Goal: Task Accomplishment & Management: Use online tool/utility

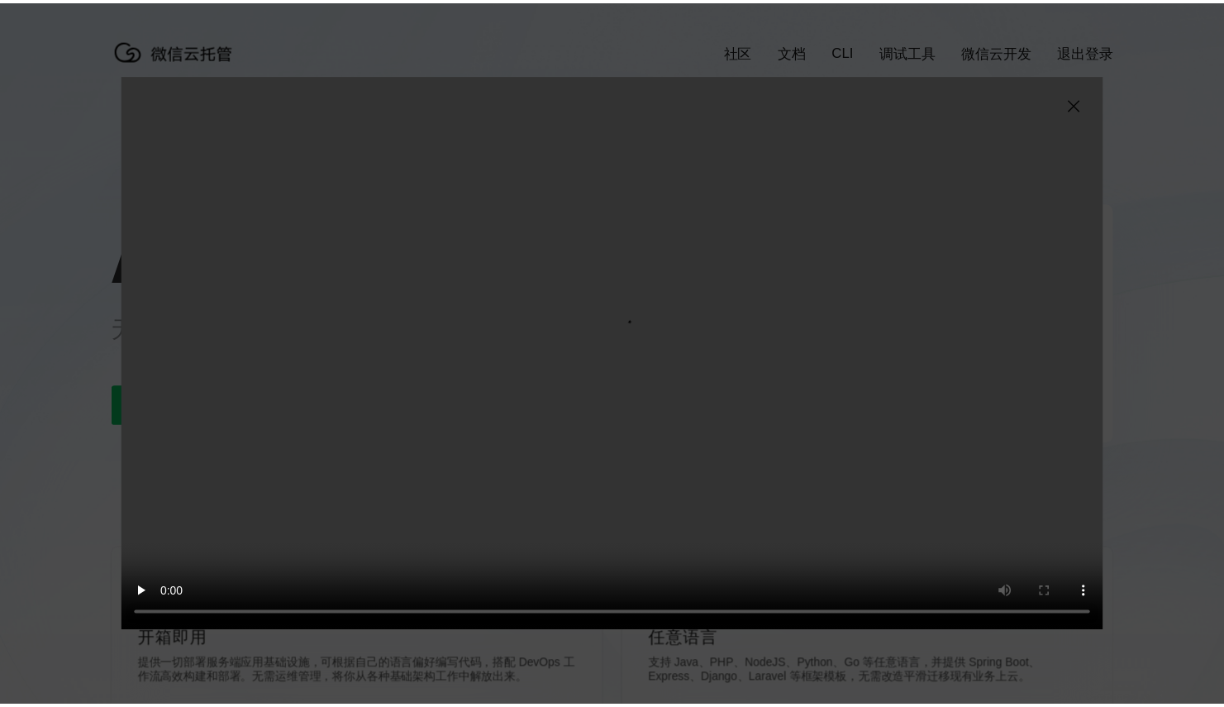
scroll to position [0, 2940]
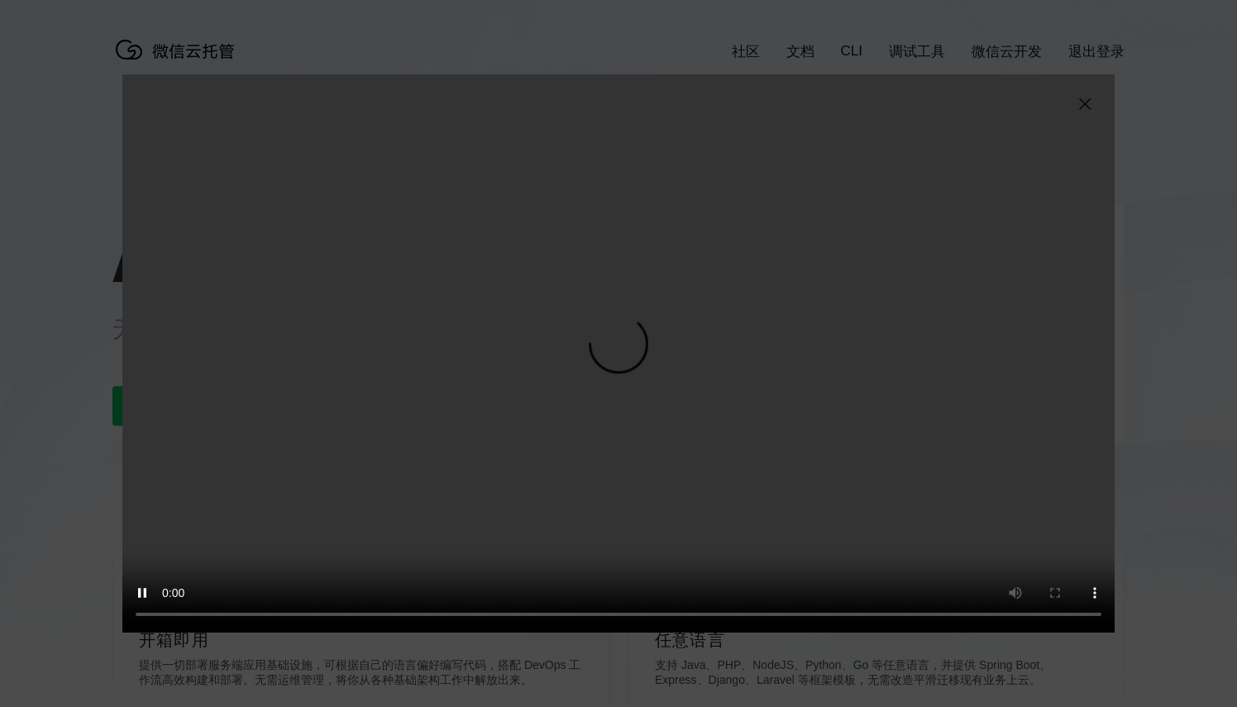
click at [1081, 101] on img at bounding box center [1085, 104] width 20 height 20
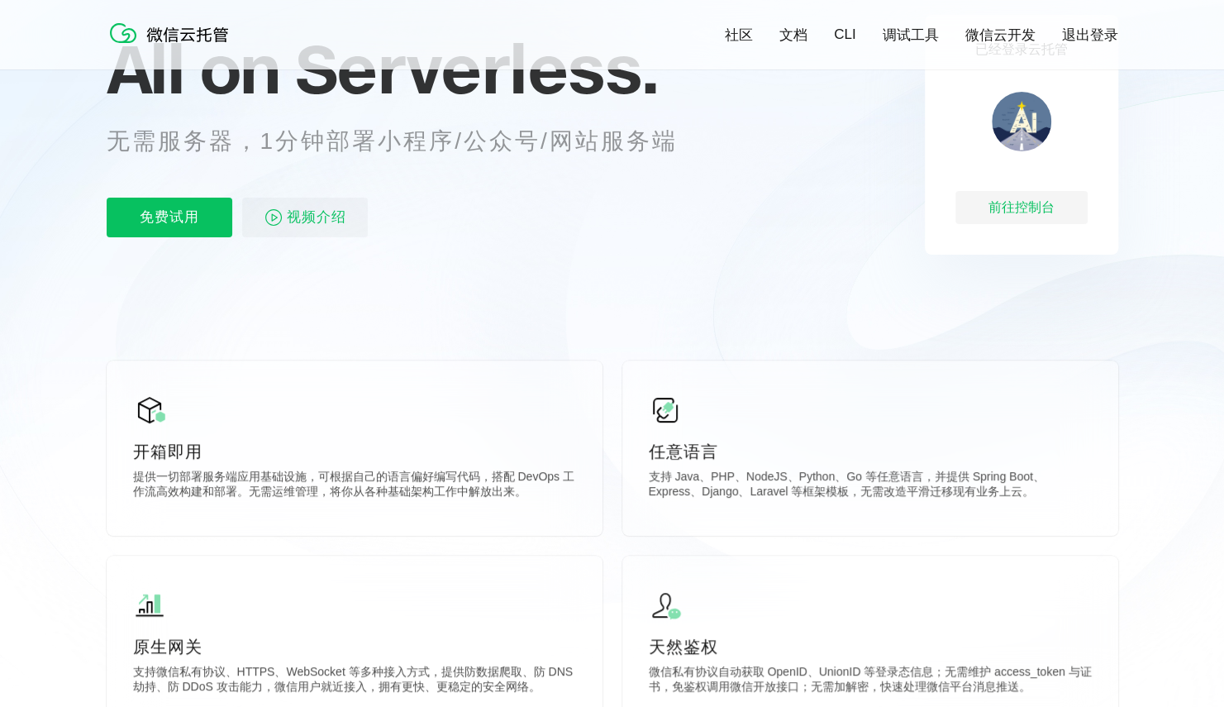
scroll to position [265, 0]
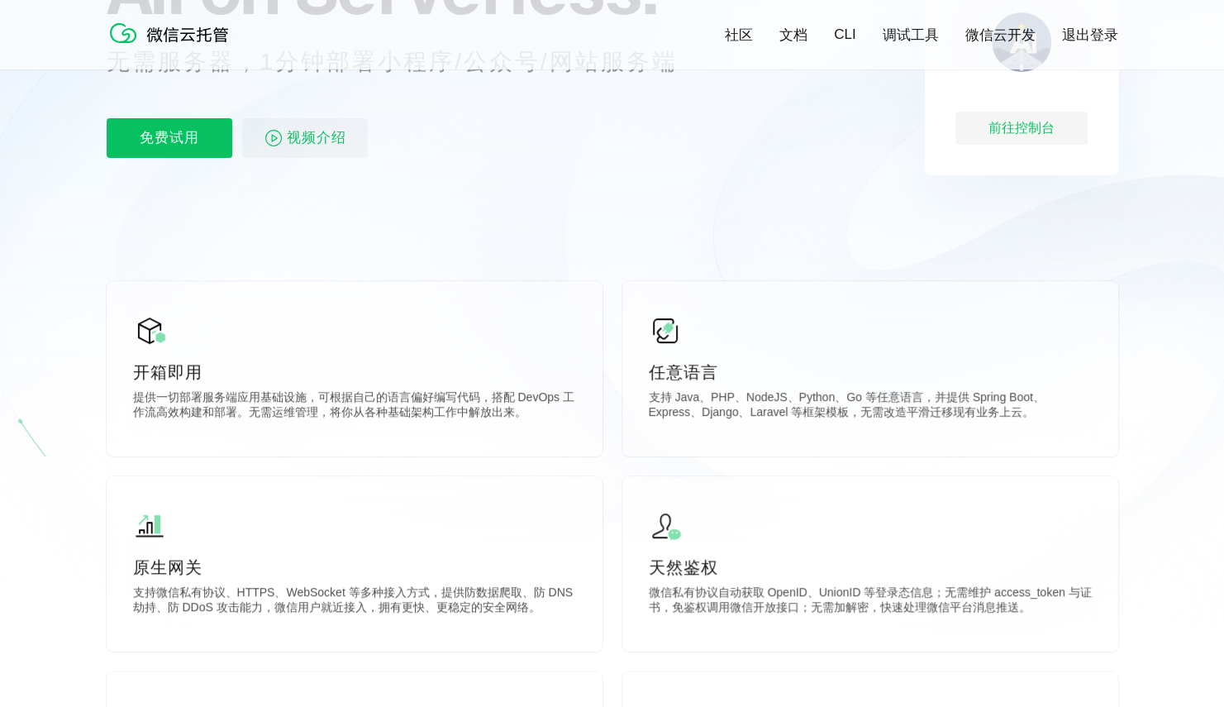
click at [503, 390] on p "提供一切部署服务端应用基础设施，可根据自己的语言偏好编写代码，搭配 DevOps 工作流高效构建和部署。无需运维管理，将你从各种基础架构工作中解放出来。" at bounding box center [354, 406] width 443 height 33
click at [203, 141] on p "免费试用" at bounding box center [170, 138] width 126 height 40
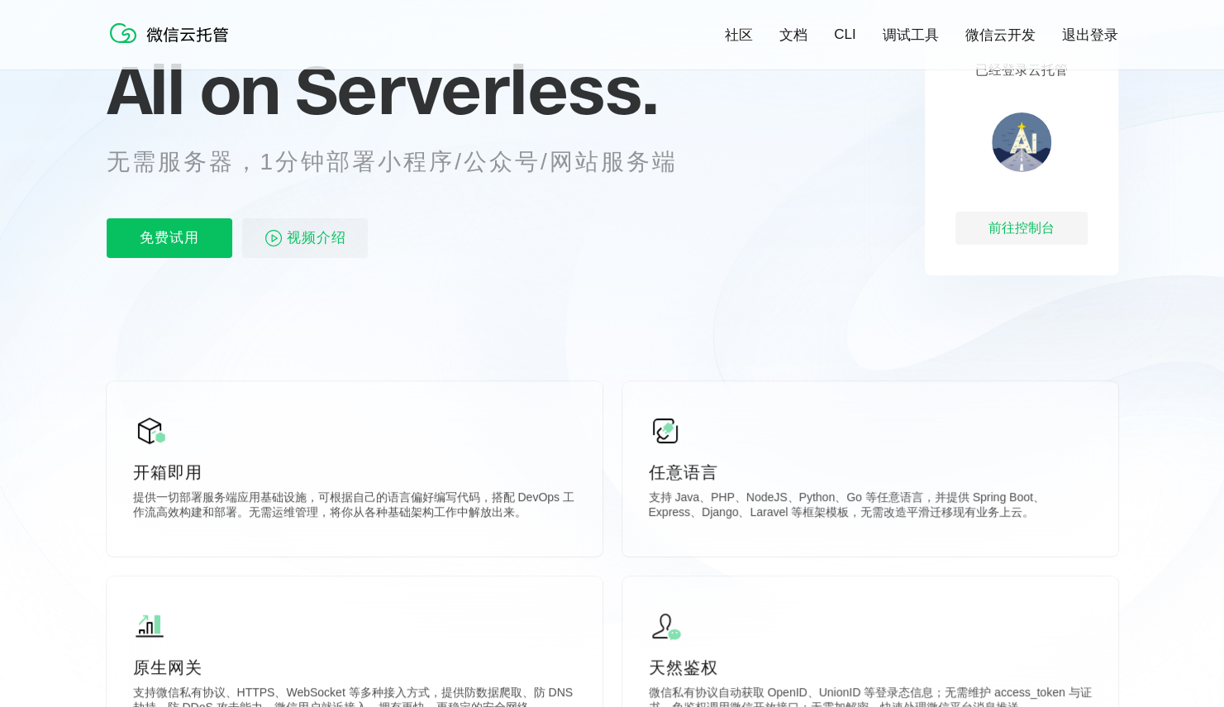
scroll to position [165, 0]
click at [1036, 227] on div "前往控制台" at bounding box center [1022, 227] width 132 height 33
